Goal: Task Accomplishment & Management: Use online tool/utility

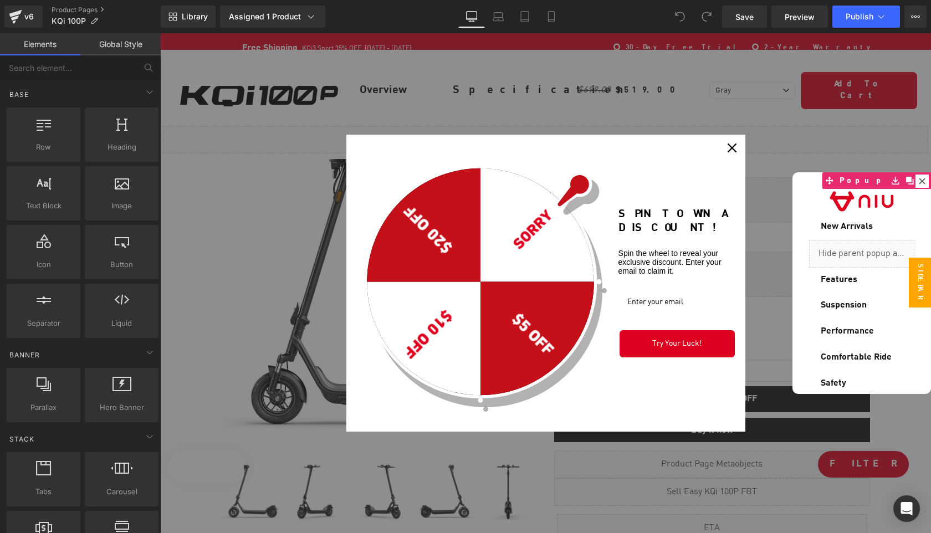
click at [734, 150] on icon "close icon" at bounding box center [732, 148] width 9 height 9
click at [700, 392] on div at bounding box center [545, 283] width 771 height 500
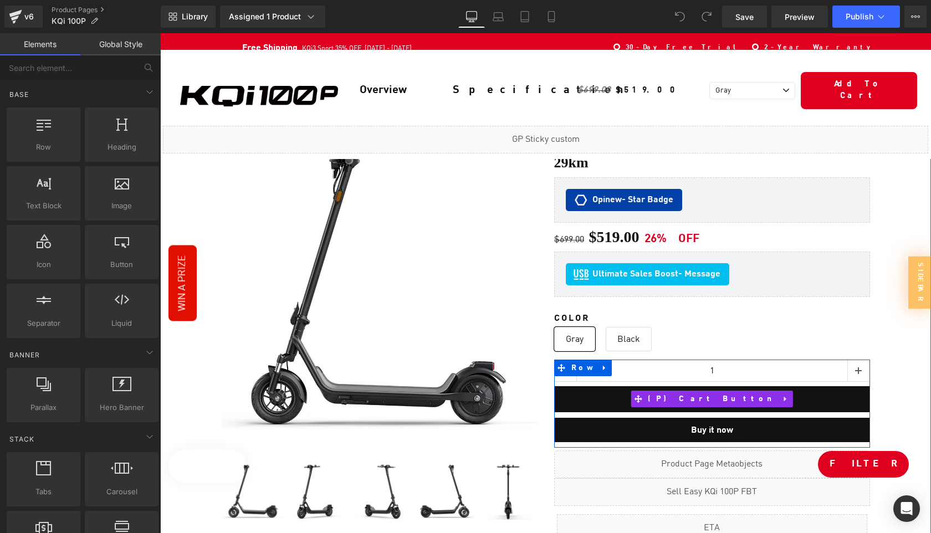
click at [697, 393] on span "(P) Cart Button" at bounding box center [712, 399] width 134 height 17
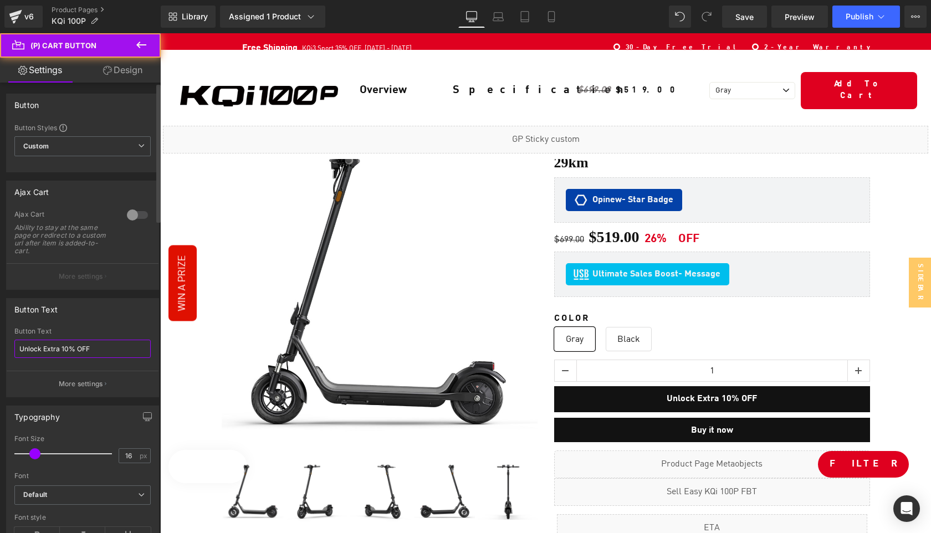
click at [106, 348] on input "Unlock Extra 10% OFF" at bounding box center [82, 349] width 136 height 18
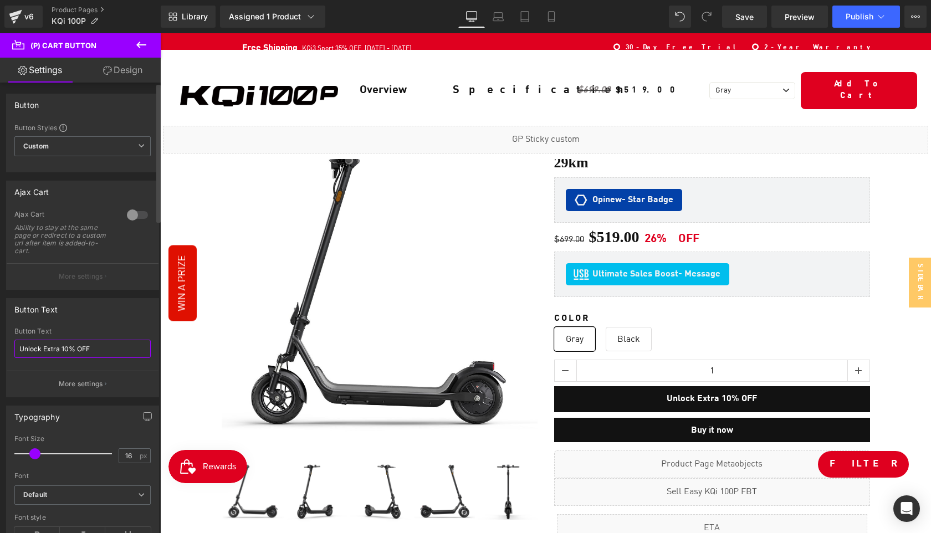
paste input "Add to Cart"
type input "Add to Cart"
click at [751, 17] on span "Save" at bounding box center [745, 17] width 18 height 12
click at [750, 17] on span "Save" at bounding box center [745, 17] width 18 height 12
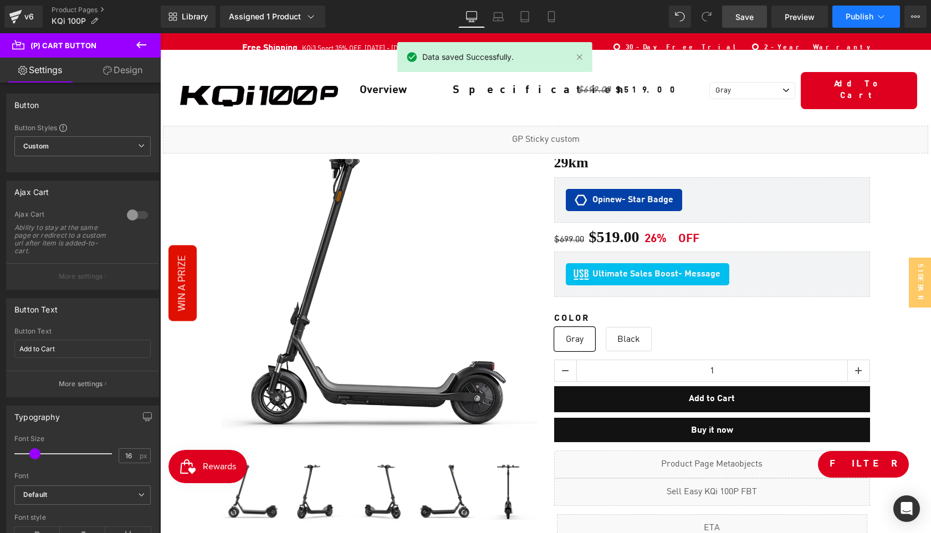
click at [859, 21] on button "Publish" at bounding box center [867, 17] width 68 height 22
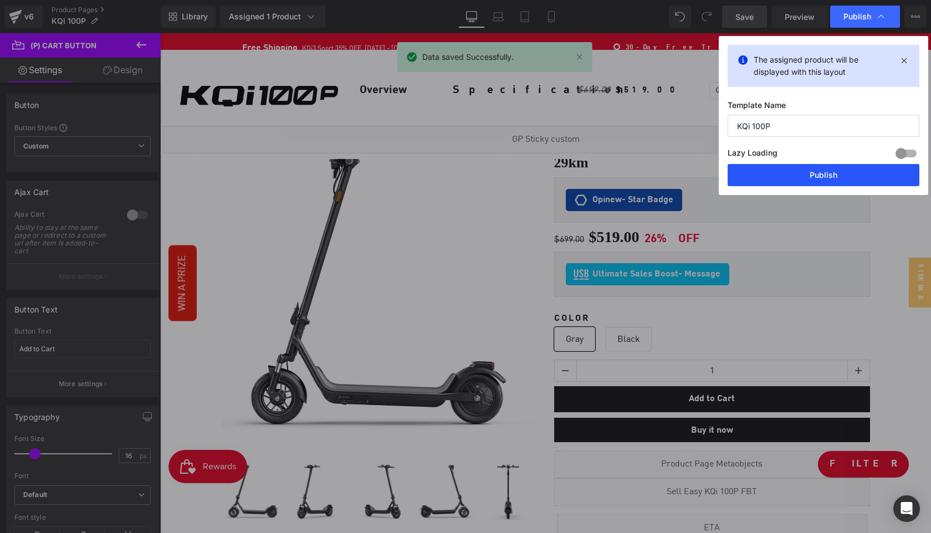
drag, startPoint x: 831, startPoint y: 175, endPoint x: 623, endPoint y: 328, distance: 258.0
click at [831, 175] on button "Publish" at bounding box center [824, 175] width 192 height 22
